Goal: Check status: Check status

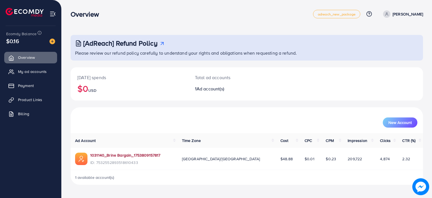
click at [137, 153] on link "1031140_Brine Bargain_1753809157817" at bounding box center [125, 155] width 70 height 6
click at [39, 70] on span "My ad accounts" at bounding box center [33, 72] width 29 height 6
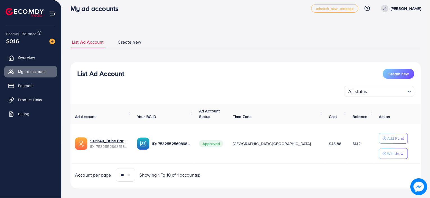
scroll to position [11, 0]
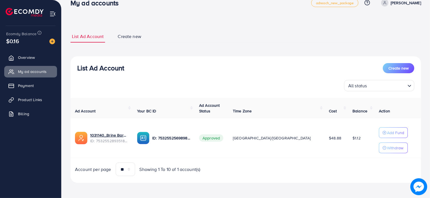
drag, startPoint x: 287, startPoint y: 149, endPoint x: 287, endPoint y: 196, distance: 47.2
click at [287, 150] on td "[GEOGRAPHIC_DATA]/[GEOGRAPHIC_DATA]" at bounding box center [276, 138] width 96 height 40
click at [31, 58] on span "Overview" at bounding box center [27, 58] width 17 height 6
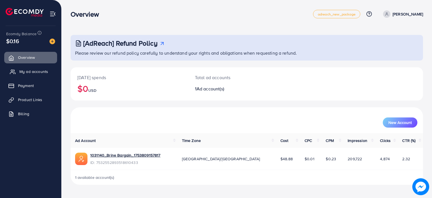
click at [38, 74] on span "My ad accounts" at bounding box center [33, 72] width 29 height 6
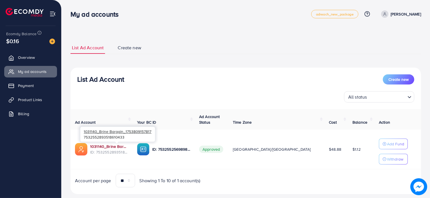
click at [124, 146] on link "1031140_Brine Bargain_1753809157817" at bounding box center [109, 146] width 38 height 6
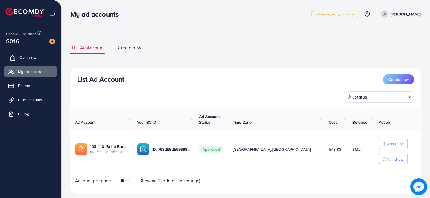
click at [29, 58] on span "Overview" at bounding box center [27, 58] width 17 height 6
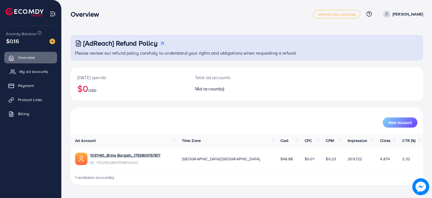
click at [26, 72] on span "My ad accounts" at bounding box center [33, 72] width 29 height 6
